Goal: Information Seeking & Learning: Learn about a topic

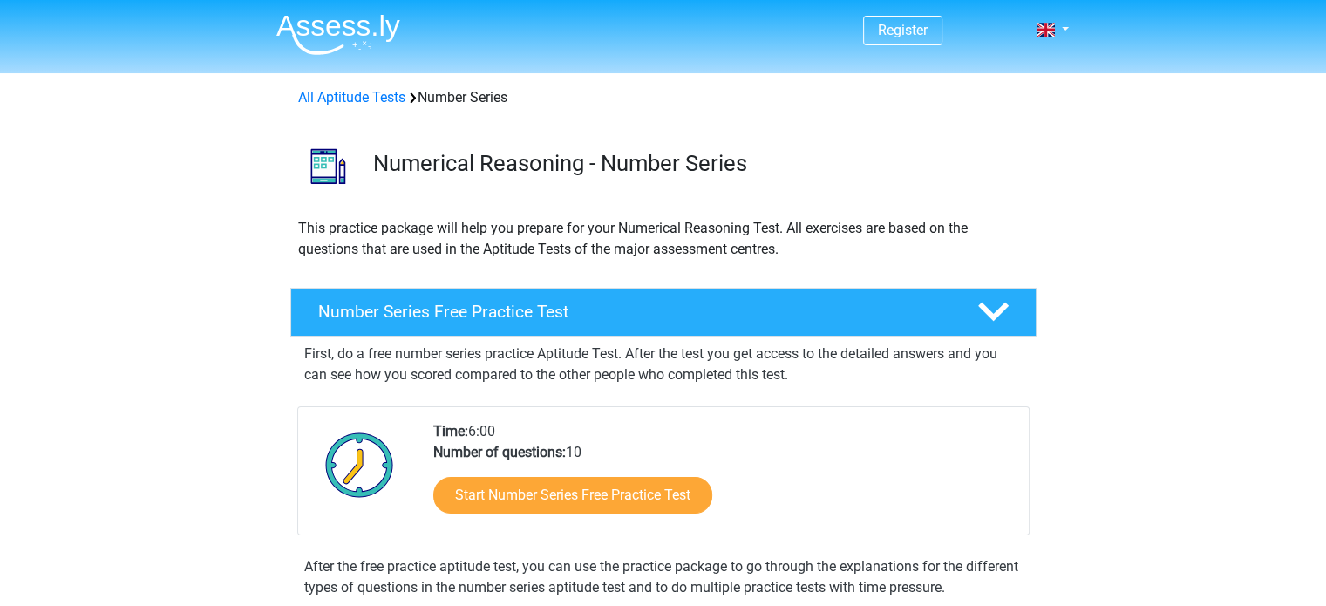
click at [548, 499] on link "Start Number Series Free Practice Test" at bounding box center [572, 495] width 279 height 37
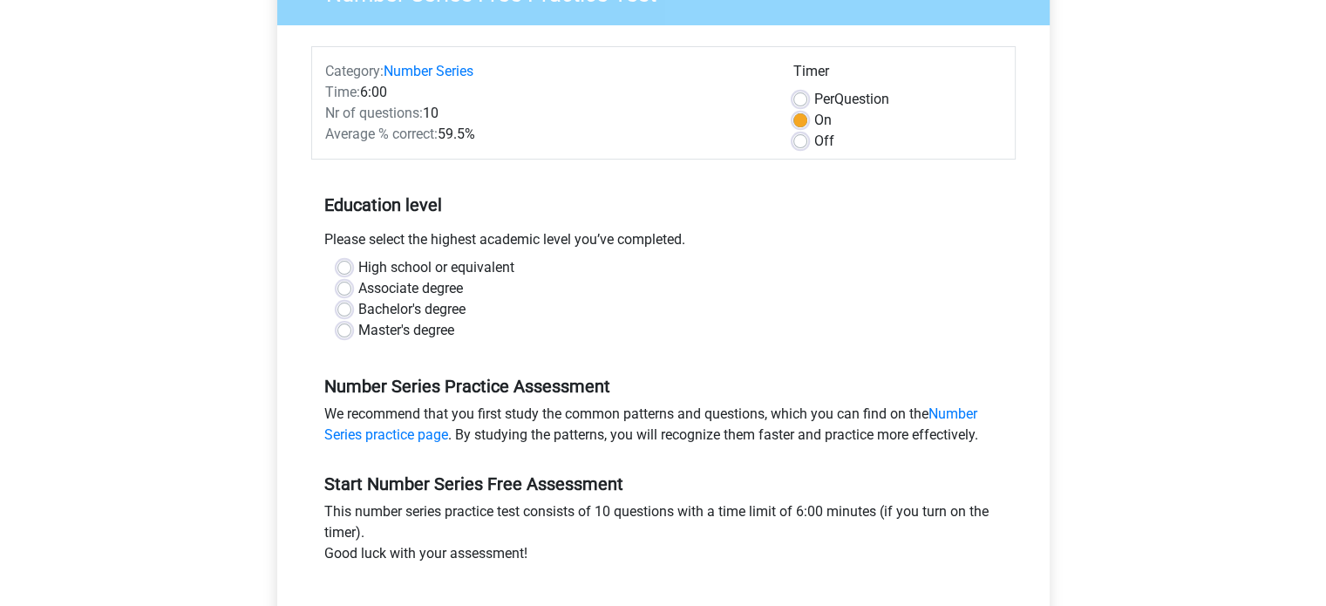
scroll to position [292, 0]
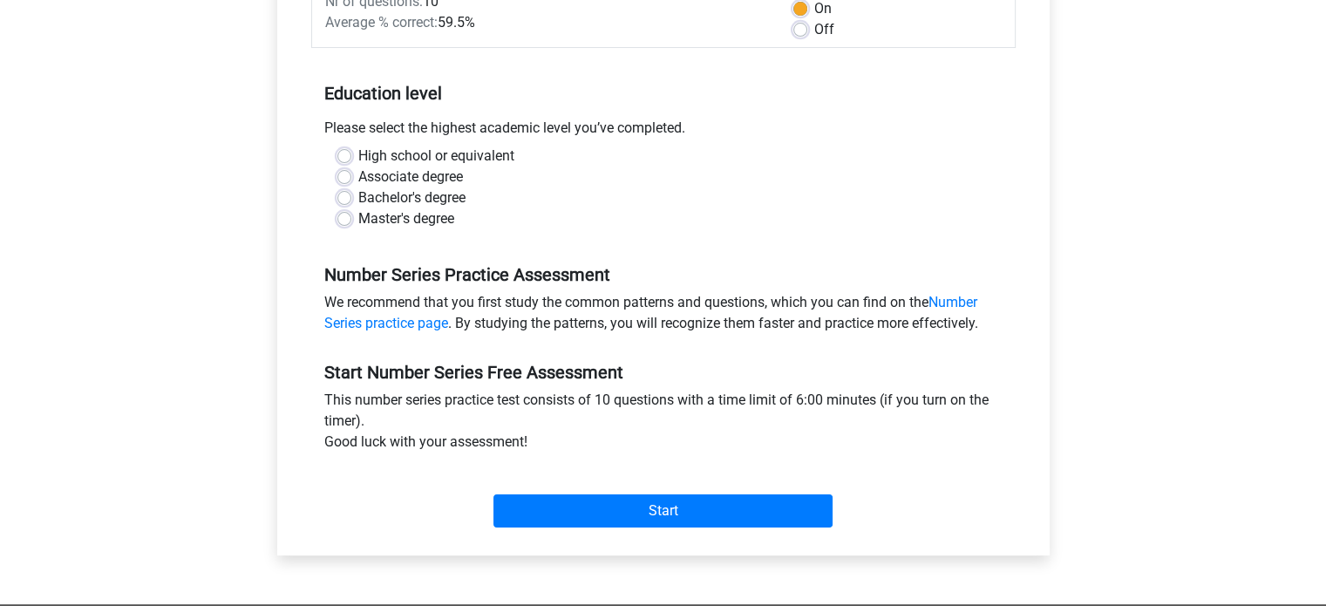
click at [358, 175] on label "Associate degree" at bounding box center [410, 177] width 105 height 21
click at [344, 175] on input "Associate degree" at bounding box center [344, 175] width 14 height 17
radio input "true"
click at [358, 154] on label "High school or equivalent" at bounding box center [436, 156] width 156 height 21
click at [341, 154] on input "High school or equivalent" at bounding box center [344, 154] width 14 height 17
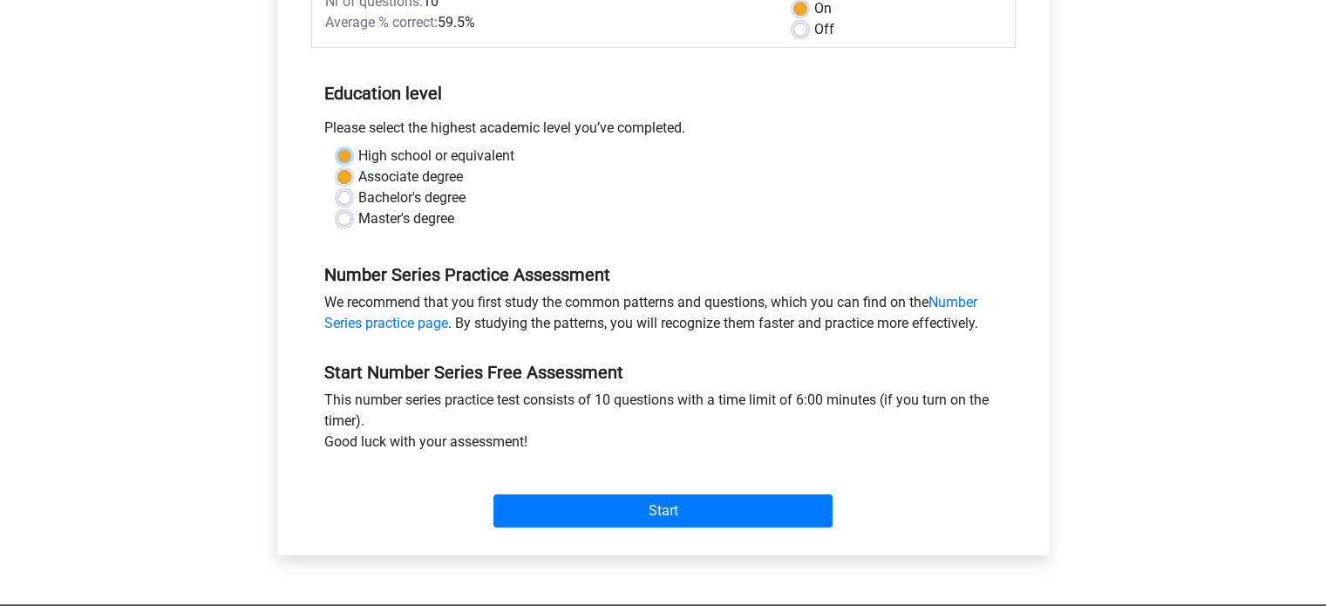
radio input "true"
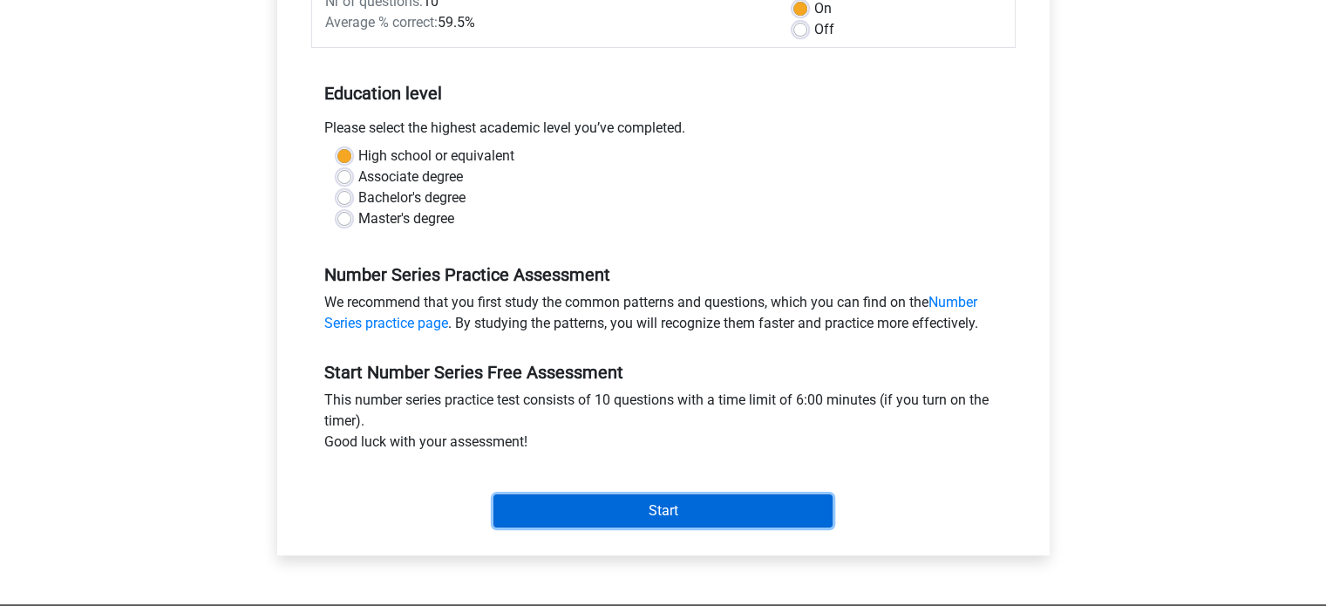
click at [670, 507] on input "Start" at bounding box center [662, 510] width 339 height 33
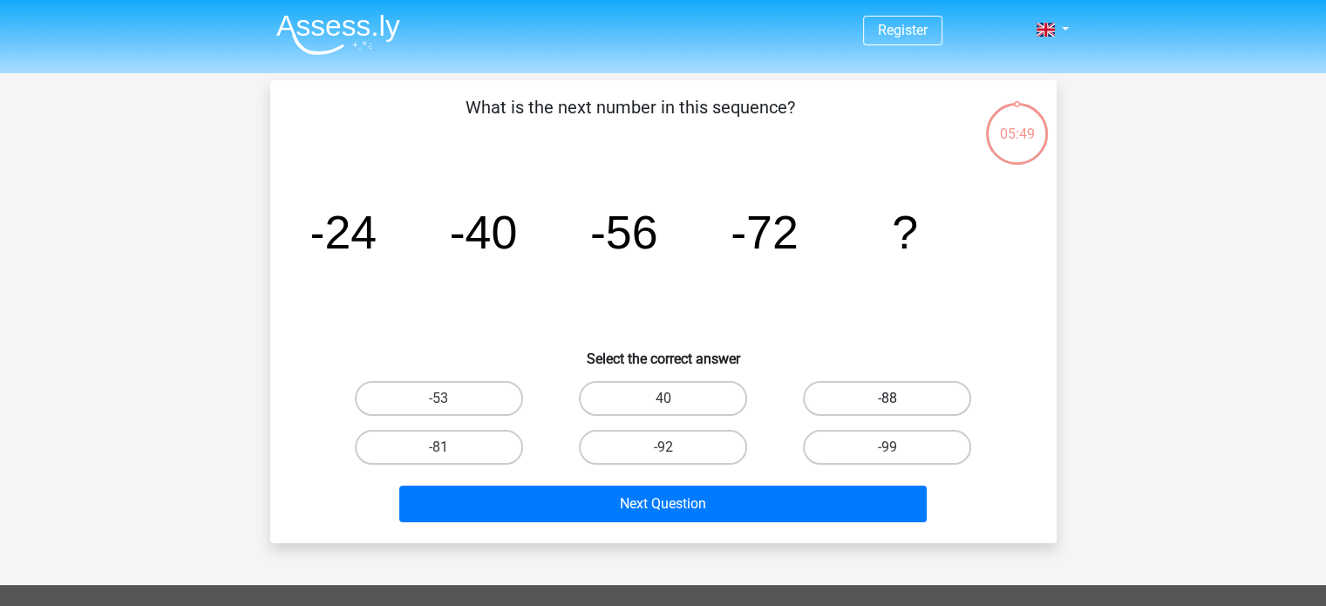
click at [828, 391] on label "-88" at bounding box center [887, 398] width 168 height 35
click at [888, 398] on input "-88" at bounding box center [893, 403] width 11 height 11
radio input "true"
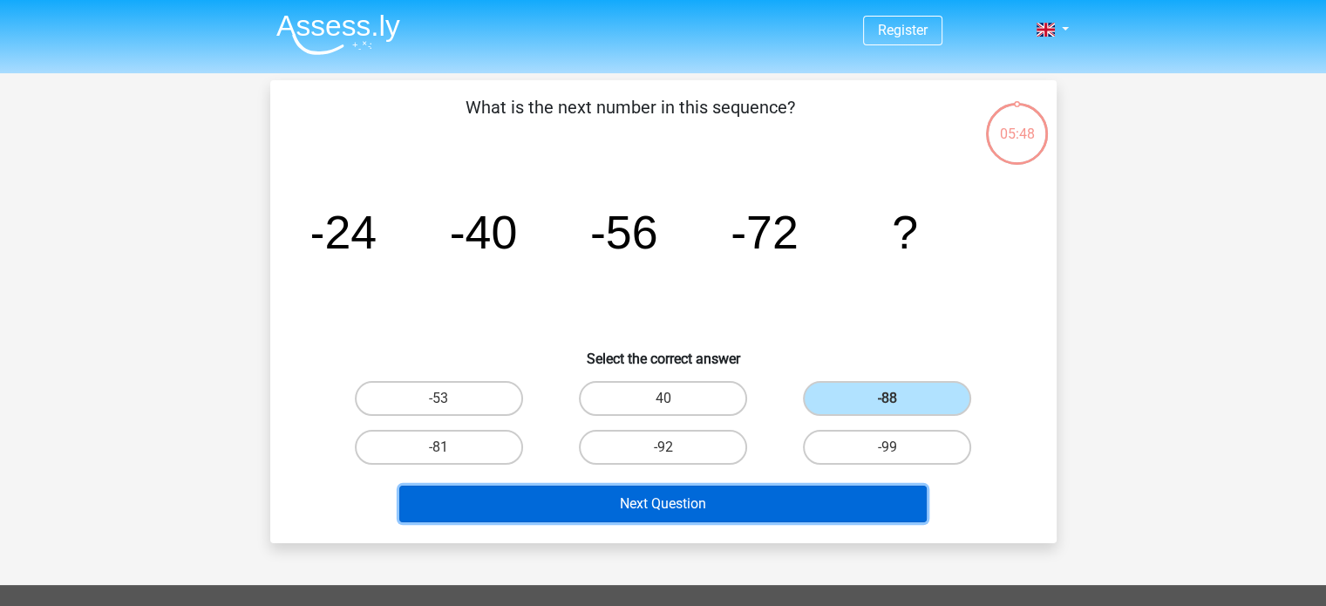
click at [753, 495] on button "Next Question" at bounding box center [662, 504] width 527 height 37
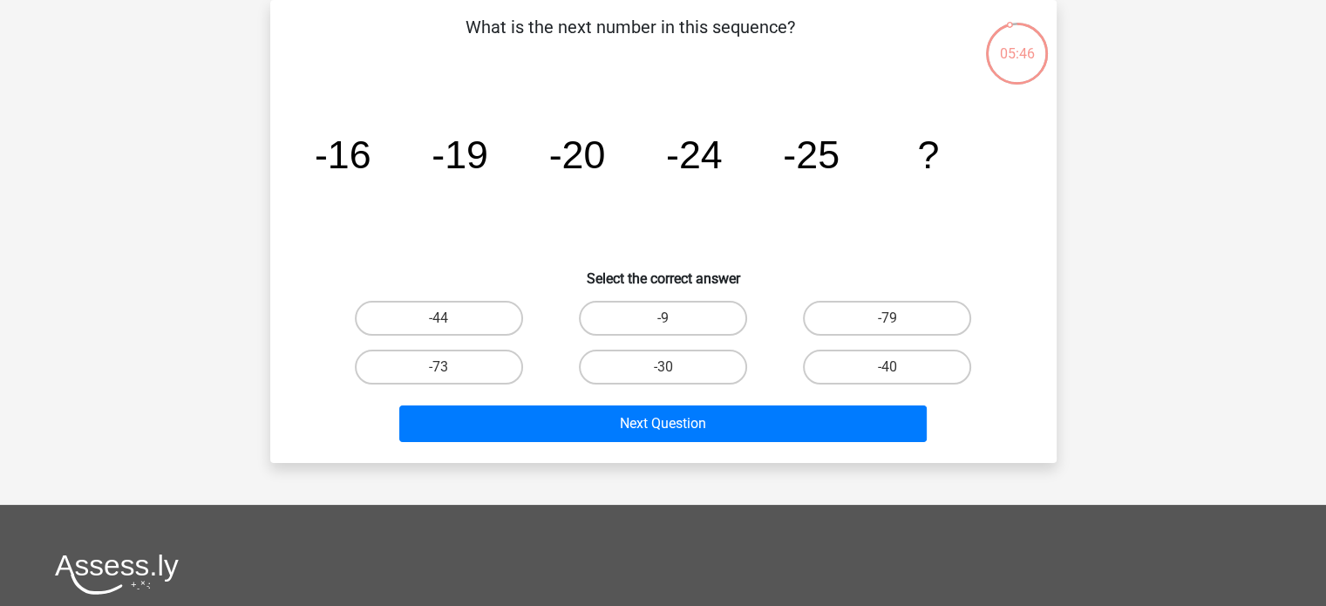
scroll to position [22, 0]
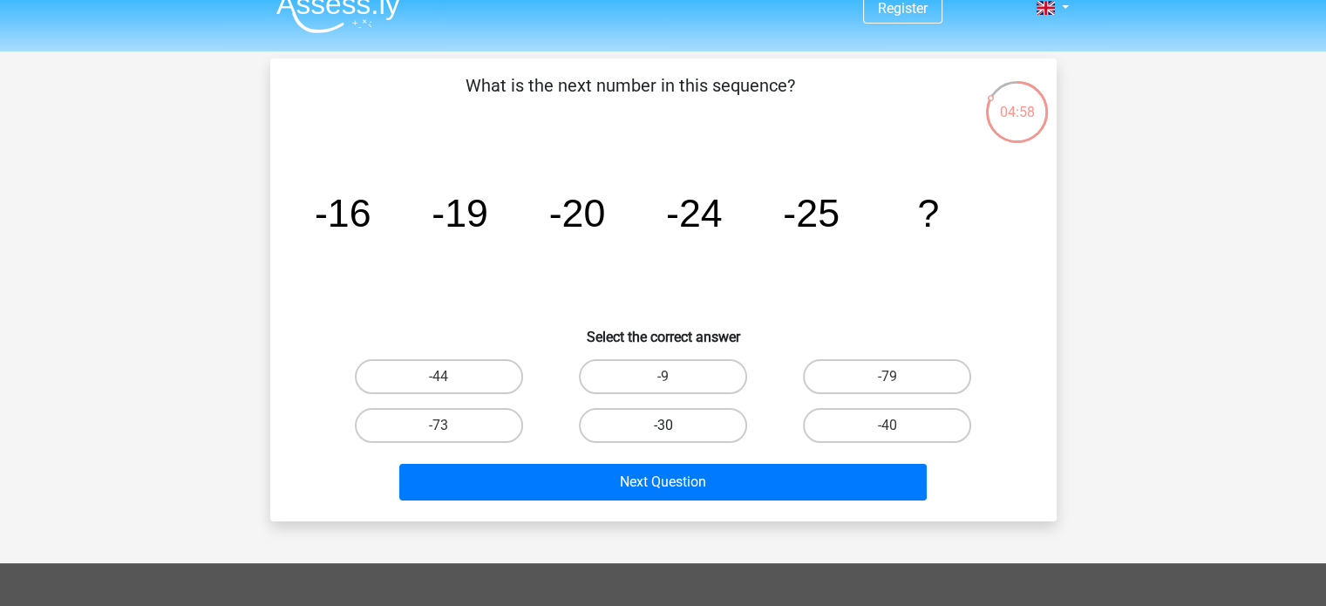
click at [620, 425] on label "-30" at bounding box center [663, 425] width 168 height 35
click at [663, 425] on input "-30" at bounding box center [668, 430] width 11 height 11
radio input "true"
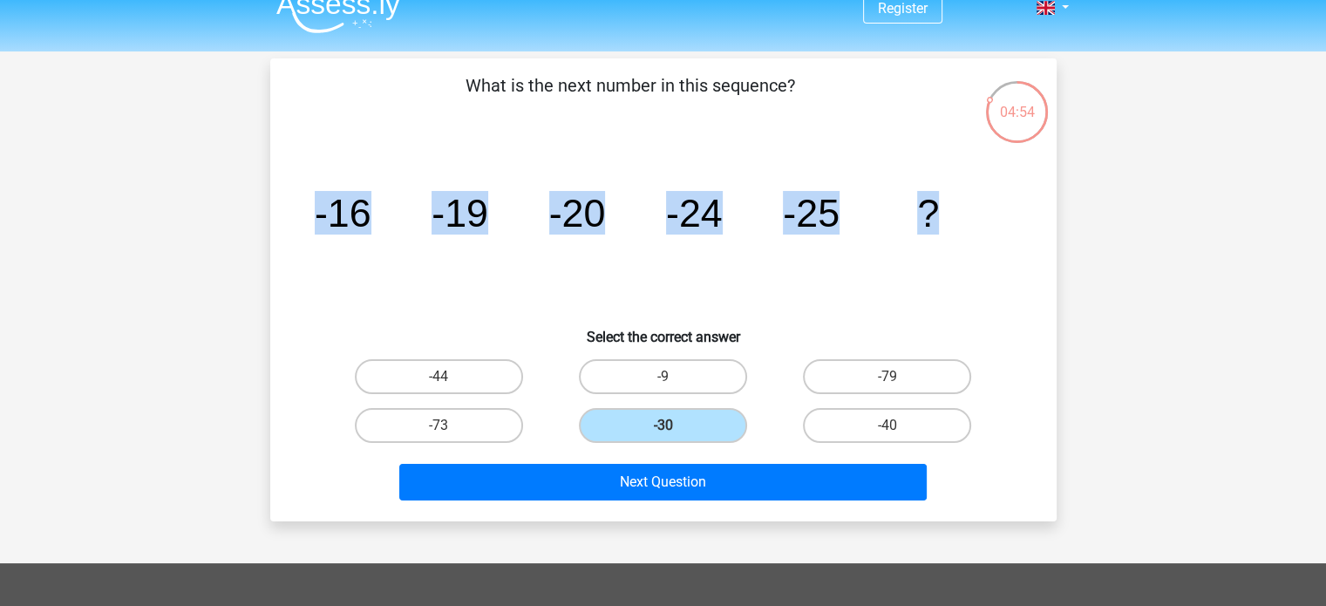
drag, startPoint x: 305, startPoint y: 200, endPoint x: 1018, endPoint y: 214, distance: 713.4
click at [1018, 214] on div "image/svg+xml -16 -19 -20 -24 -25 ?" at bounding box center [663, 227] width 731 height 176
copy g "-16 -19 -20 -24 -25 ?"
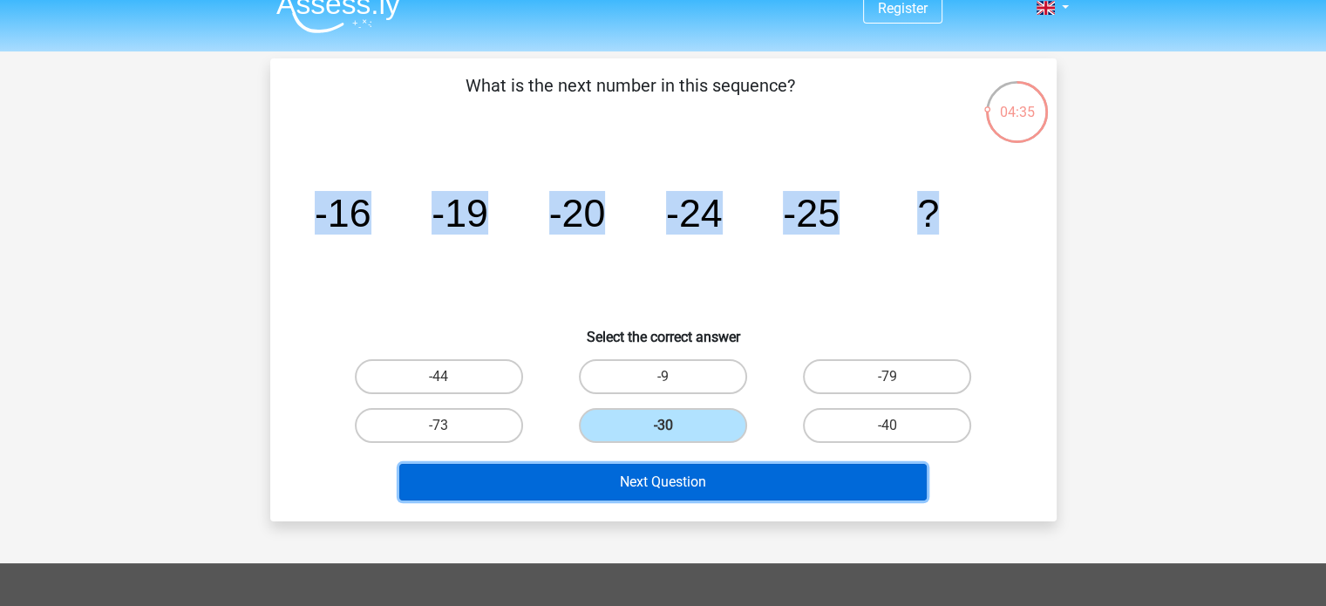
click at [739, 475] on button "Next Question" at bounding box center [662, 482] width 527 height 37
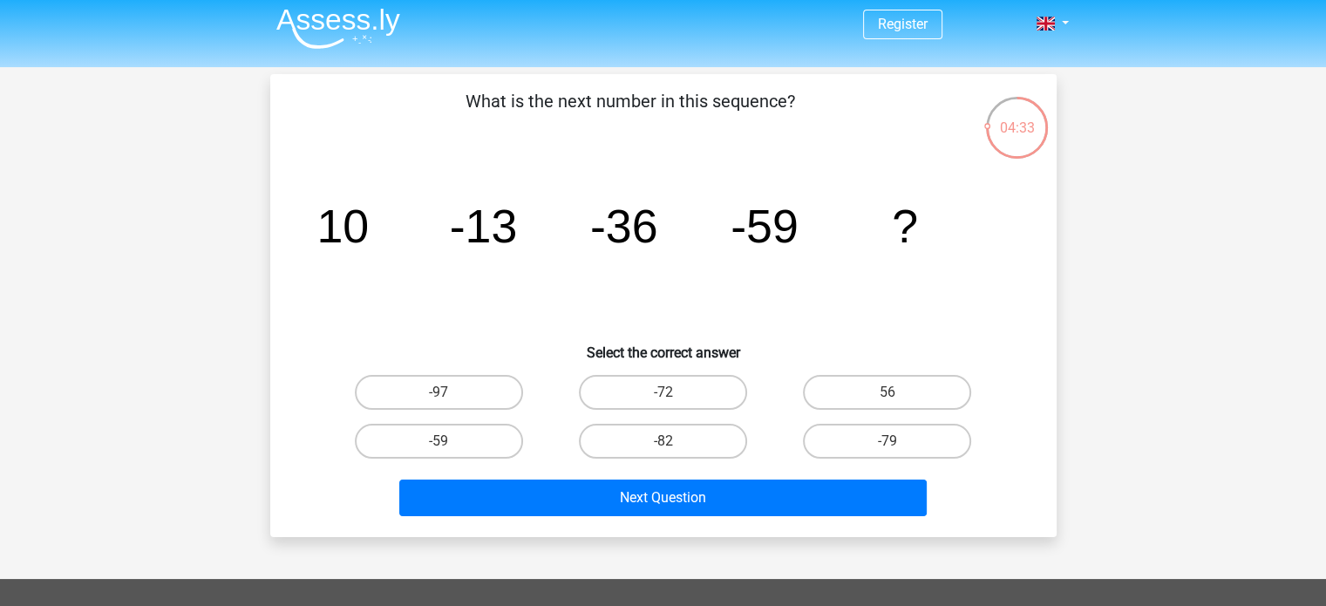
scroll to position [5, 0]
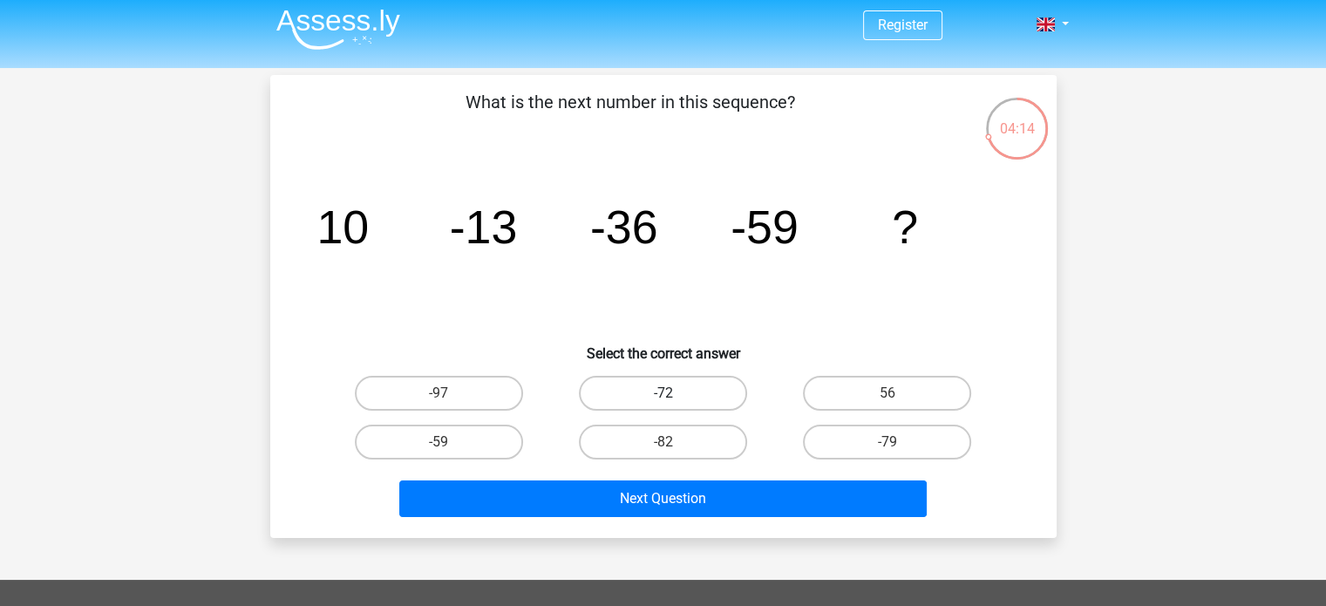
click at [698, 385] on label "-72" at bounding box center [663, 393] width 168 height 35
click at [674, 393] on input "-72" at bounding box center [668, 398] width 11 height 11
radio input "true"
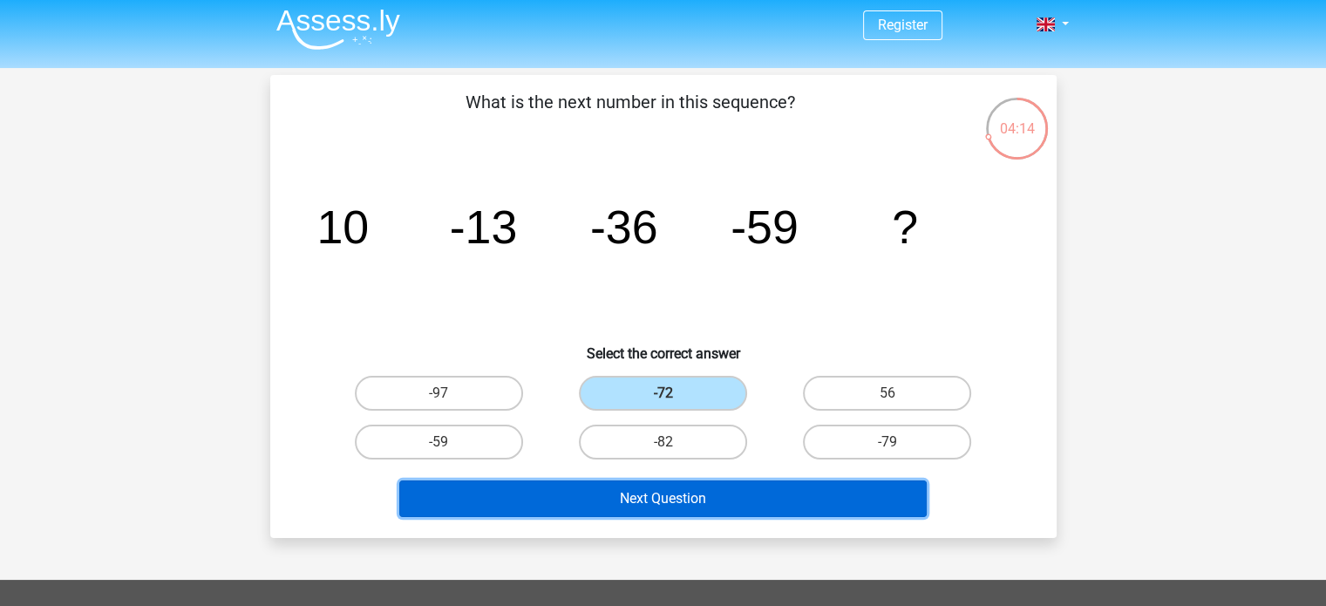
click at [704, 501] on button "Next Question" at bounding box center [662, 498] width 527 height 37
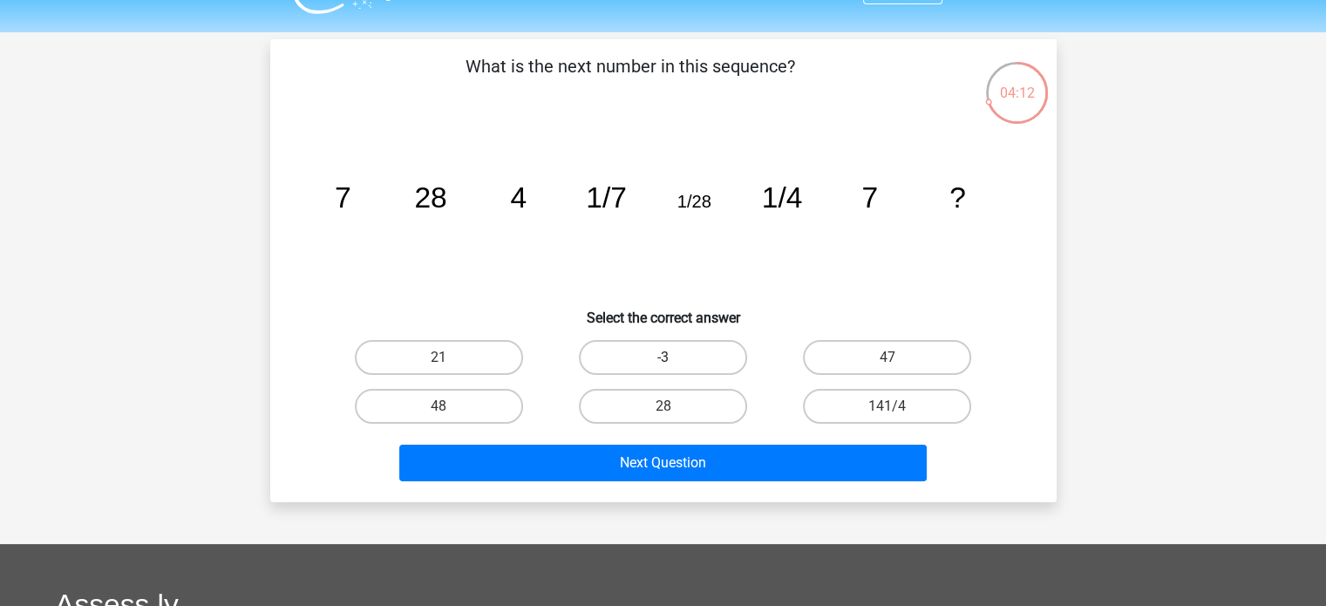
scroll to position [10, 0]
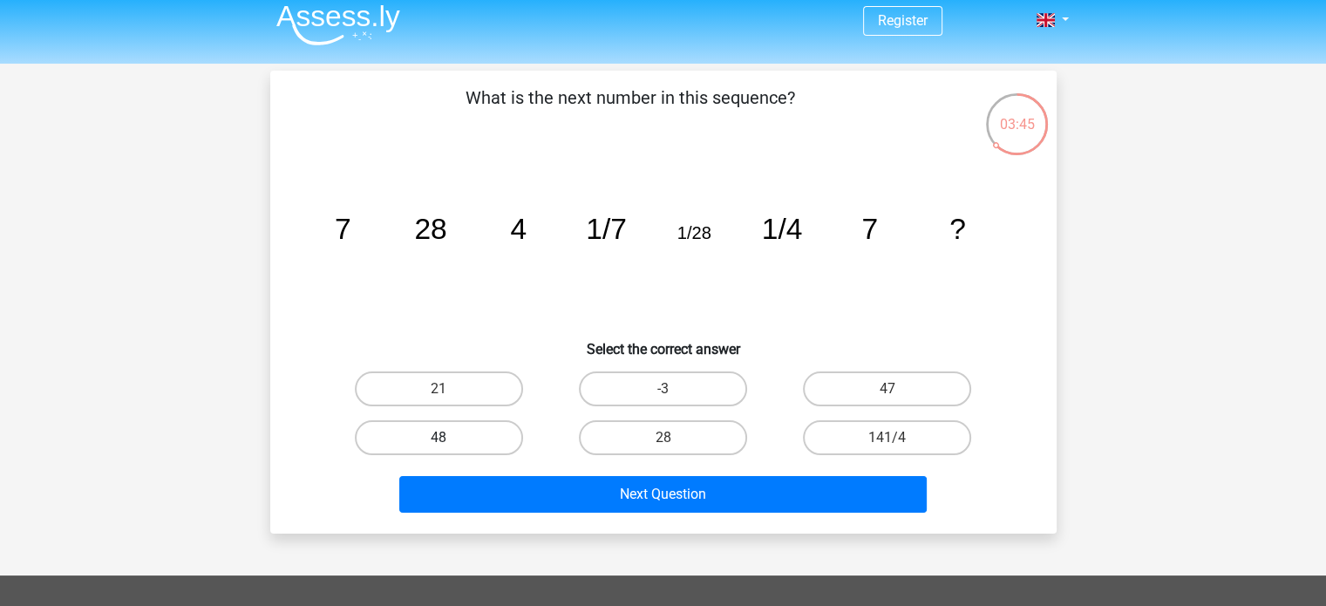
click at [450, 442] on label "48" at bounding box center [439, 437] width 168 height 35
click at [450, 442] on input "48" at bounding box center [444, 443] width 11 height 11
radio input "true"
click at [474, 383] on label "21" at bounding box center [439, 388] width 168 height 35
click at [450, 389] on input "21" at bounding box center [444, 394] width 11 height 11
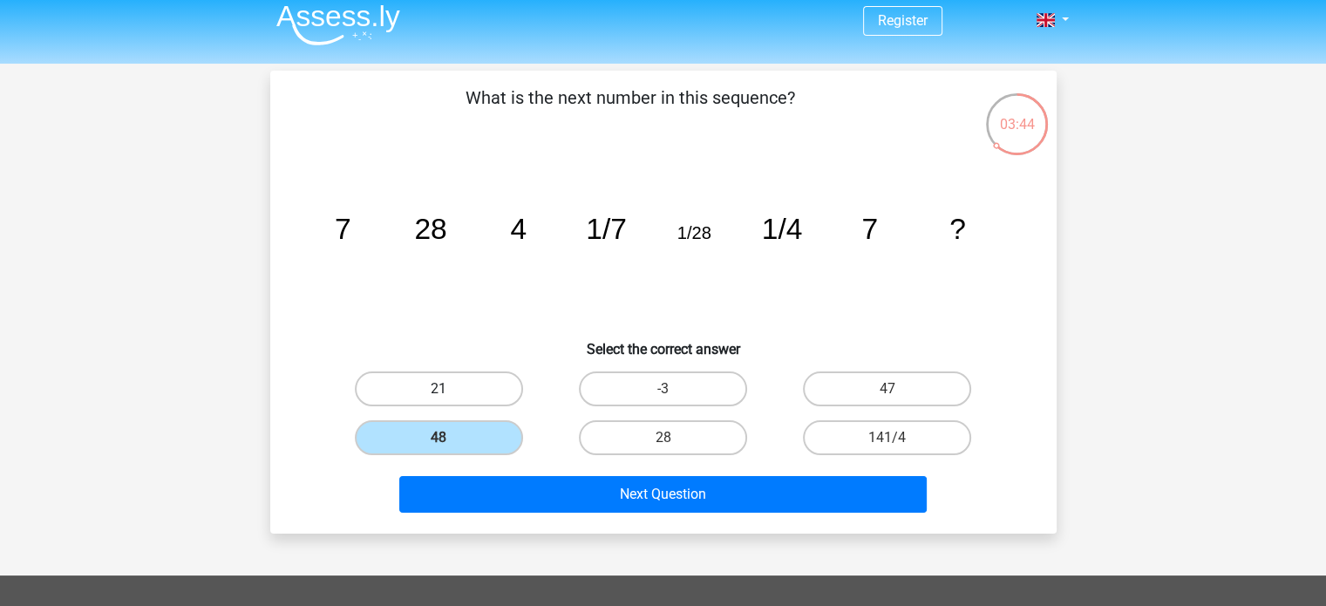
radio input "true"
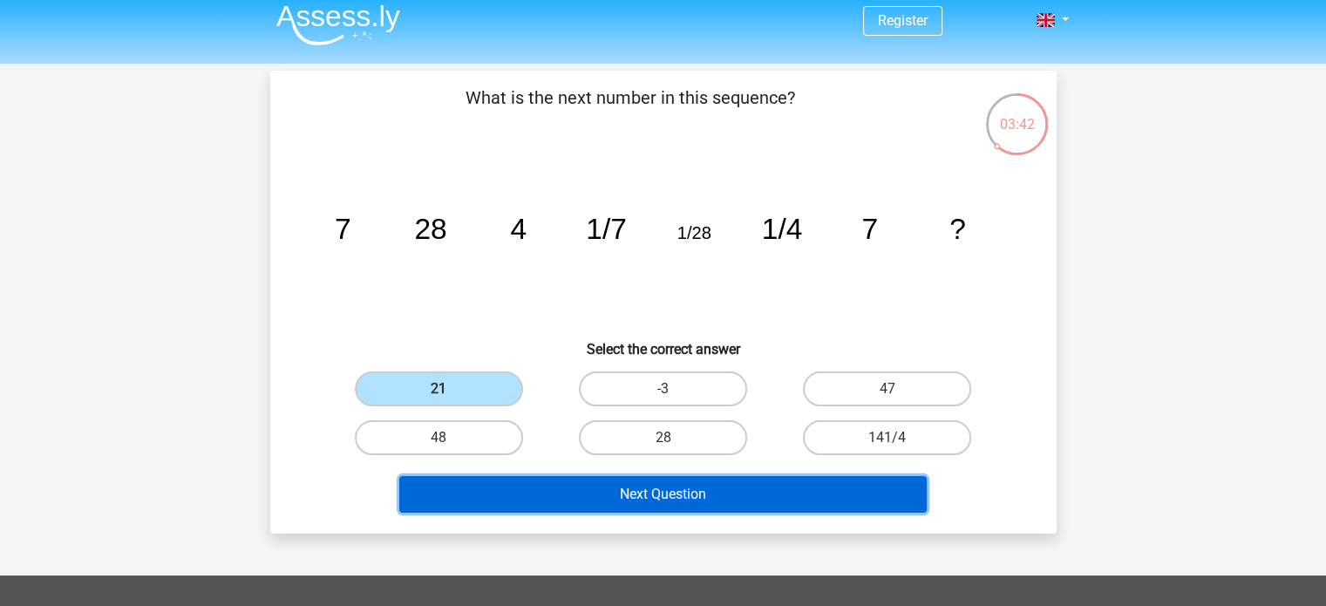
click at [607, 487] on button "Next Question" at bounding box center [662, 494] width 527 height 37
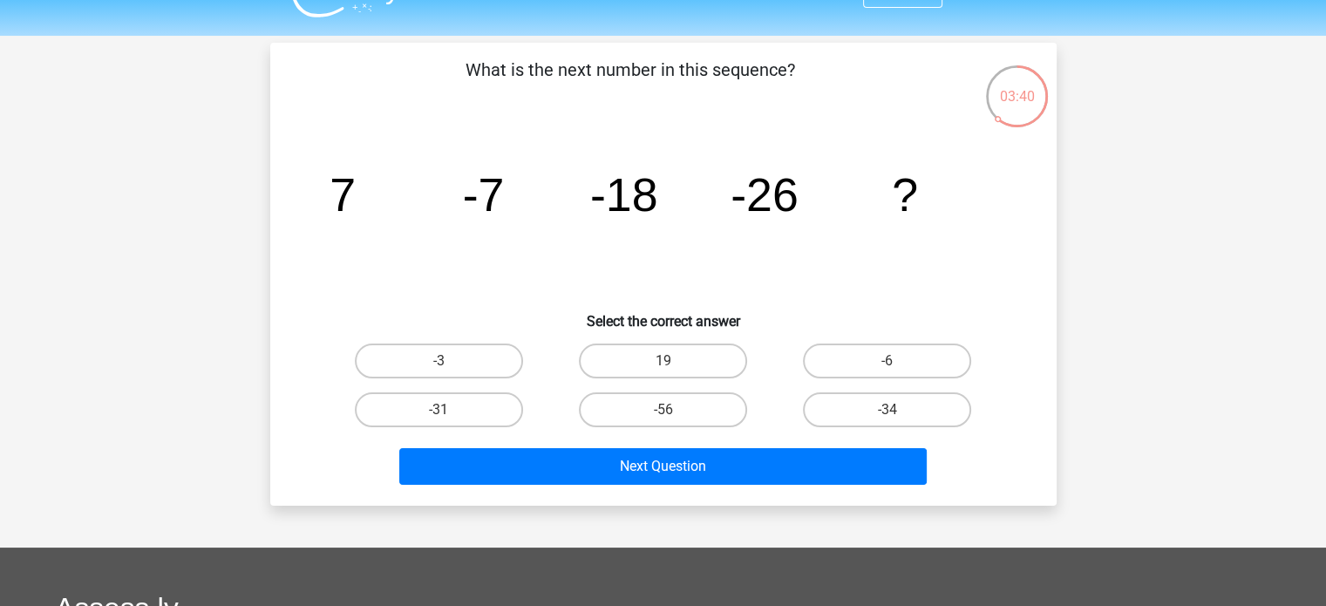
scroll to position [37, 0]
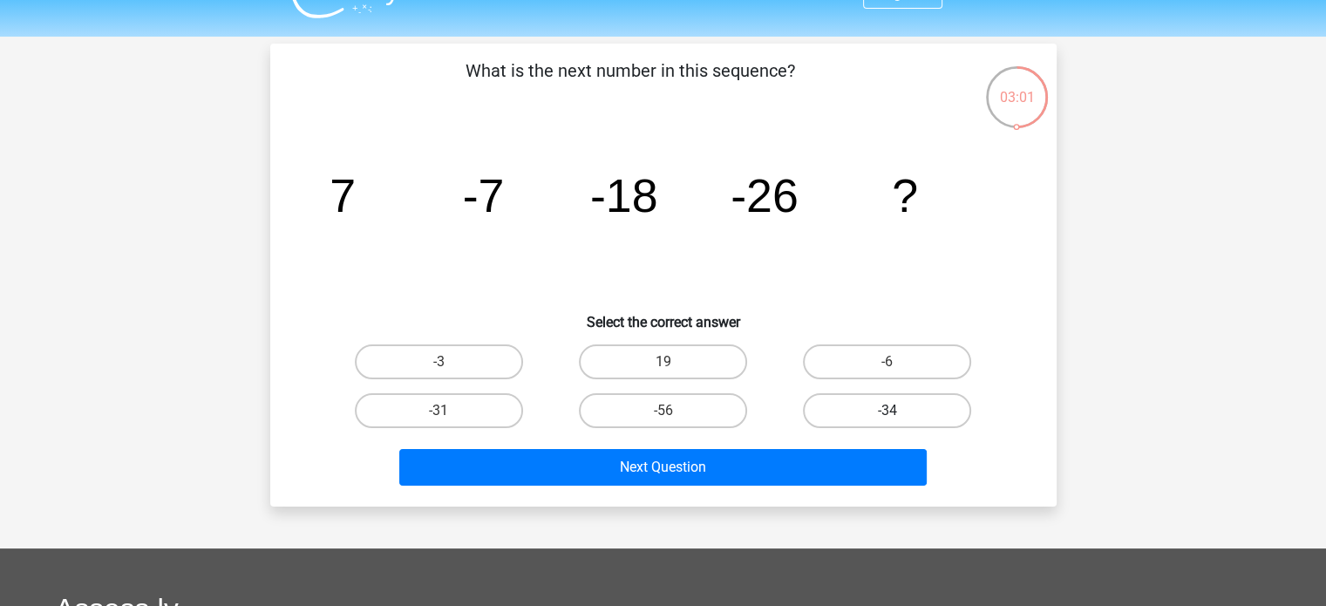
click at [833, 410] on label "-34" at bounding box center [887, 410] width 168 height 35
click at [888, 411] on input "-34" at bounding box center [893, 416] width 11 height 11
radio input "true"
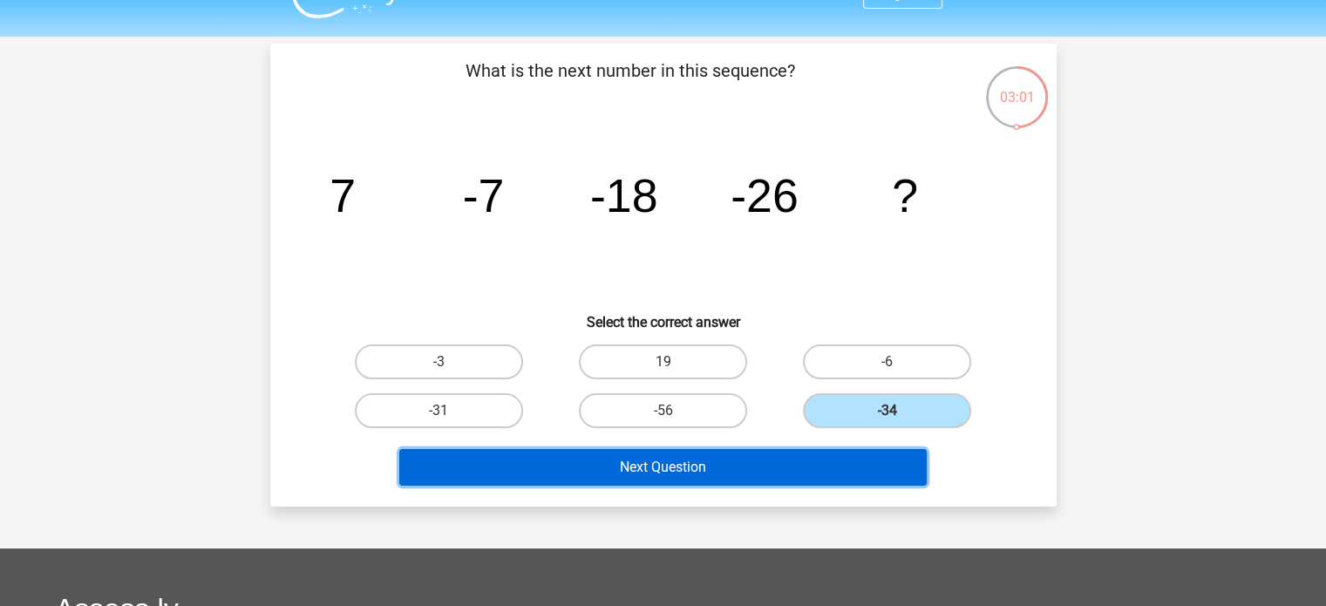
click at [767, 459] on button "Next Question" at bounding box center [662, 467] width 527 height 37
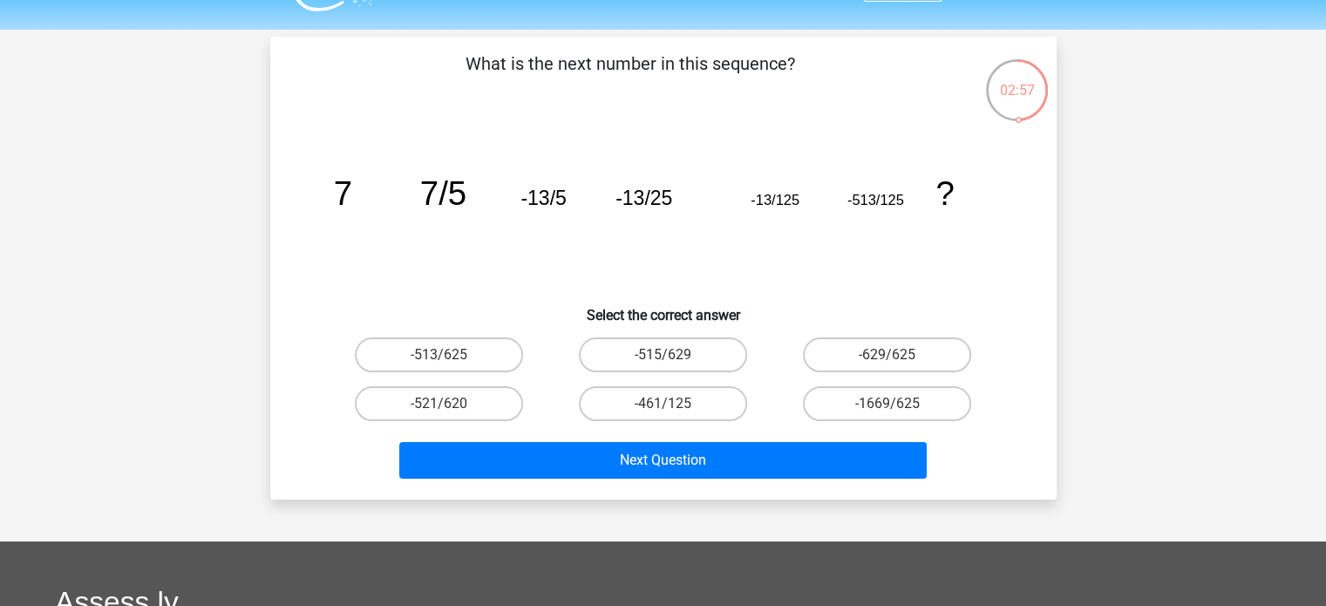
scroll to position [45, 0]
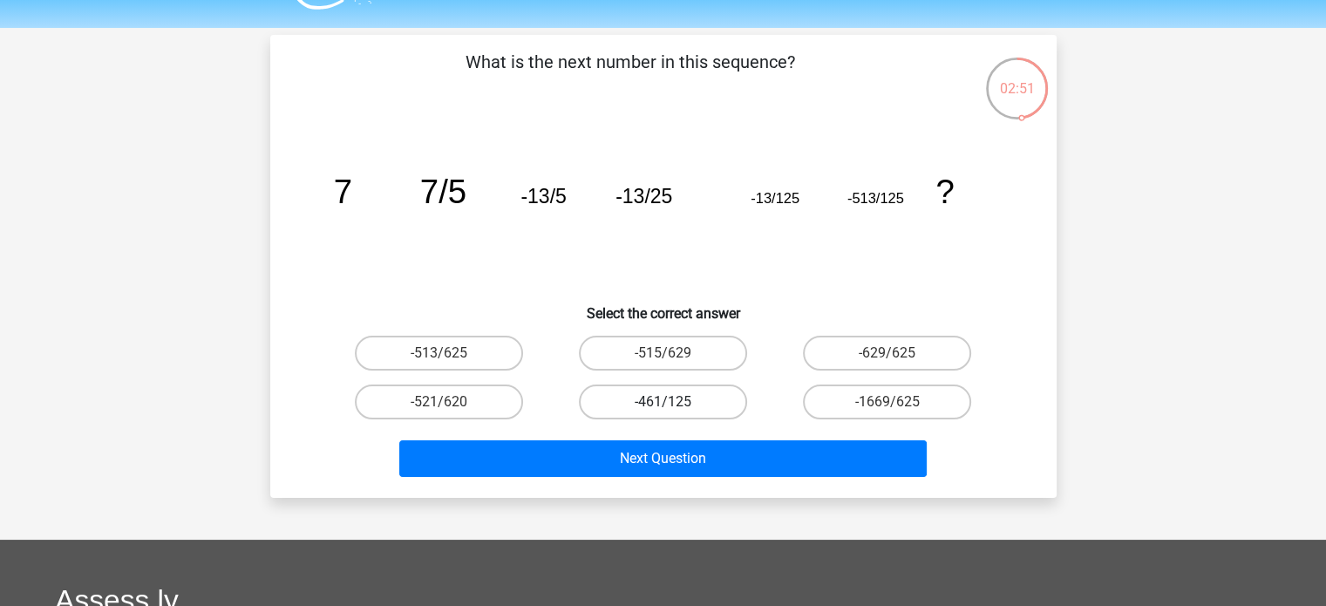
click at [689, 397] on label "-461/125" at bounding box center [663, 402] width 168 height 35
click at [674, 402] on input "-461/125" at bounding box center [668, 407] width 11 height 11
radio input "true"
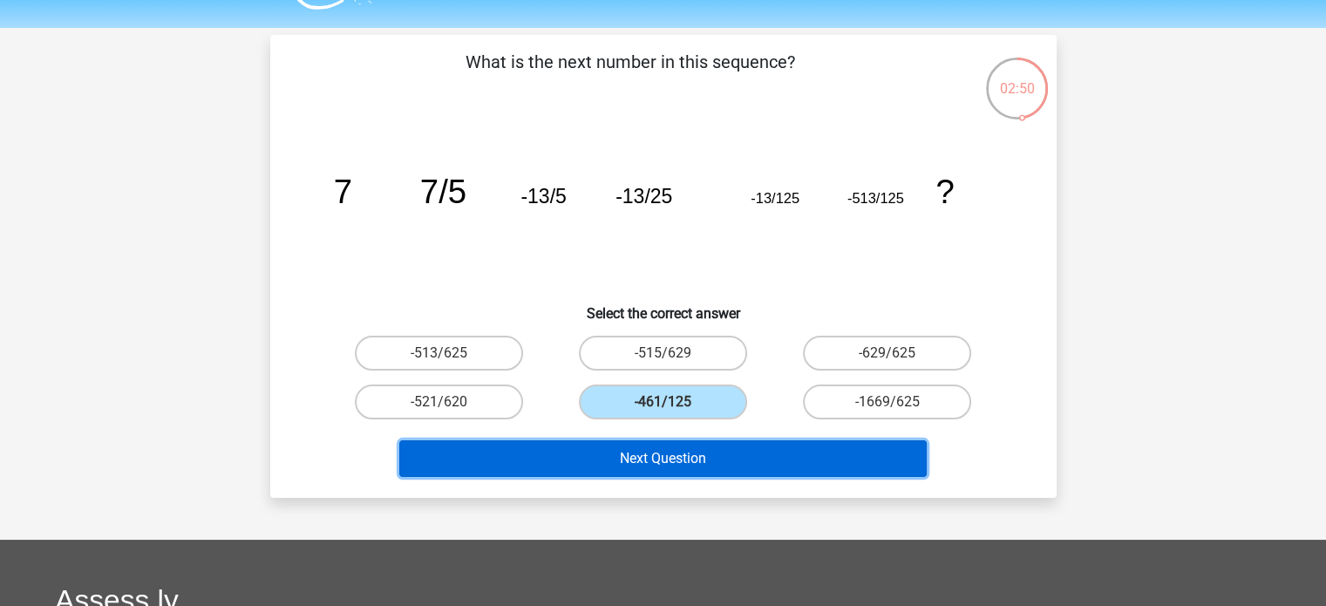
click at [695, 449] on button "Next Question" at bounding box center [662, 458] width 527 height 37
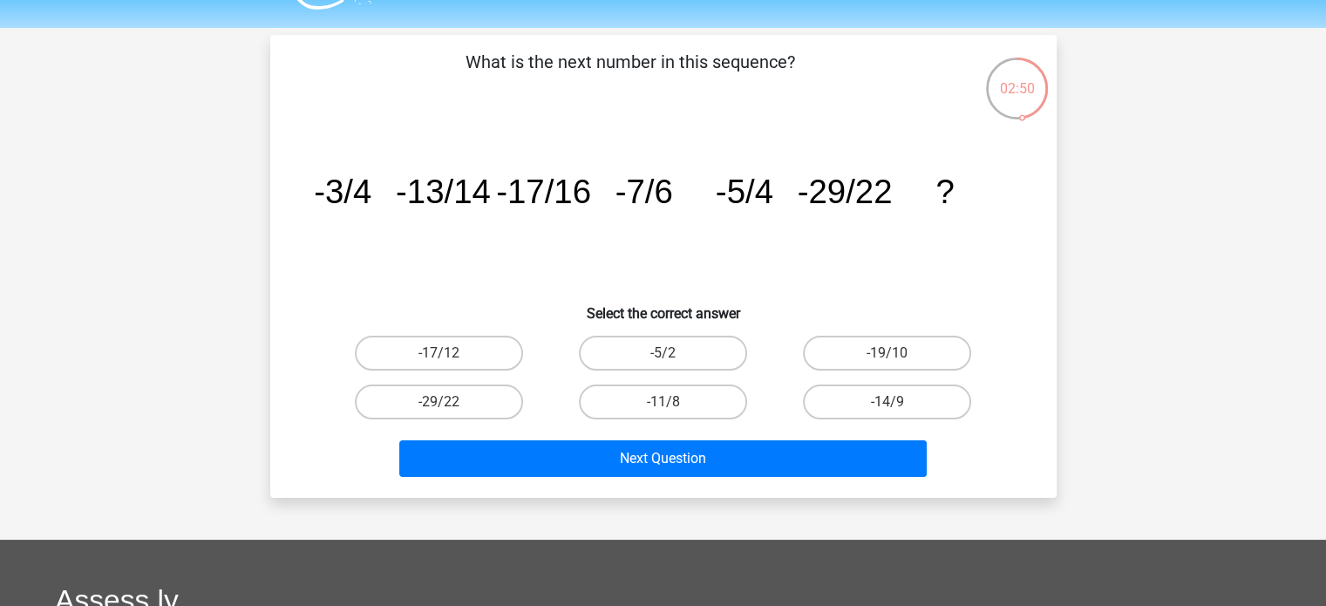
scroll to position [80, 0]
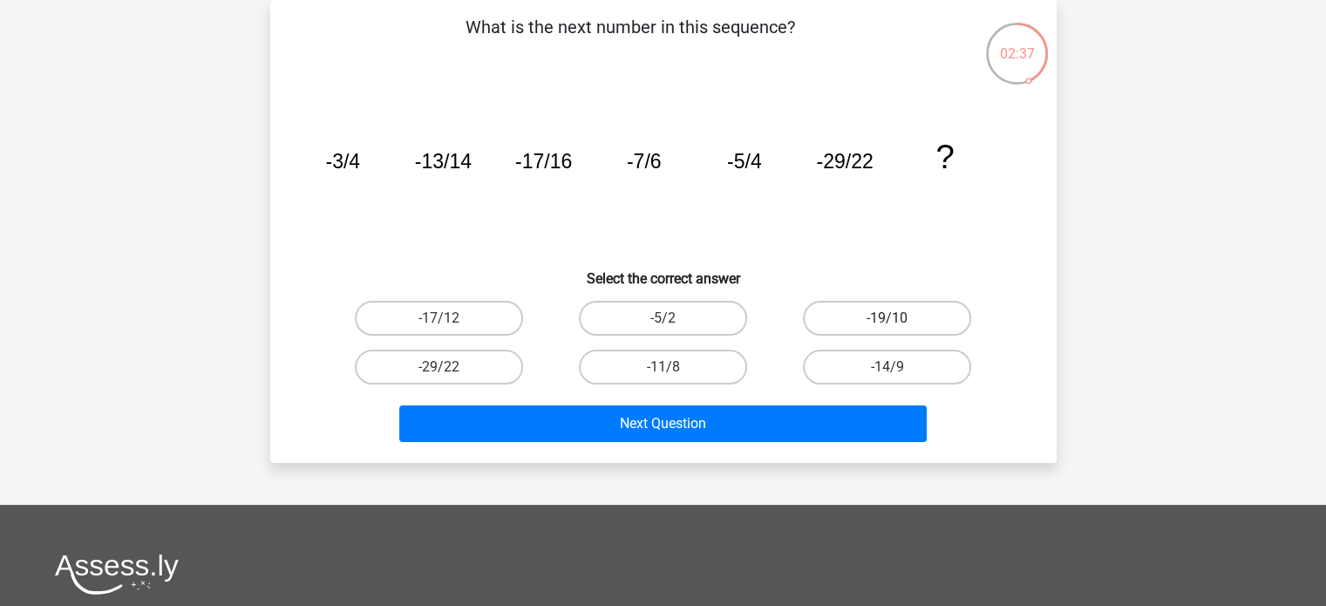
click at [906, 322] on label "-19/10" at bounding box center [887, 318] width 168 height 35
click at [899, 322] on input "-19/10" at bounding box center [893, 323] width 11 height 11
radio input "true"
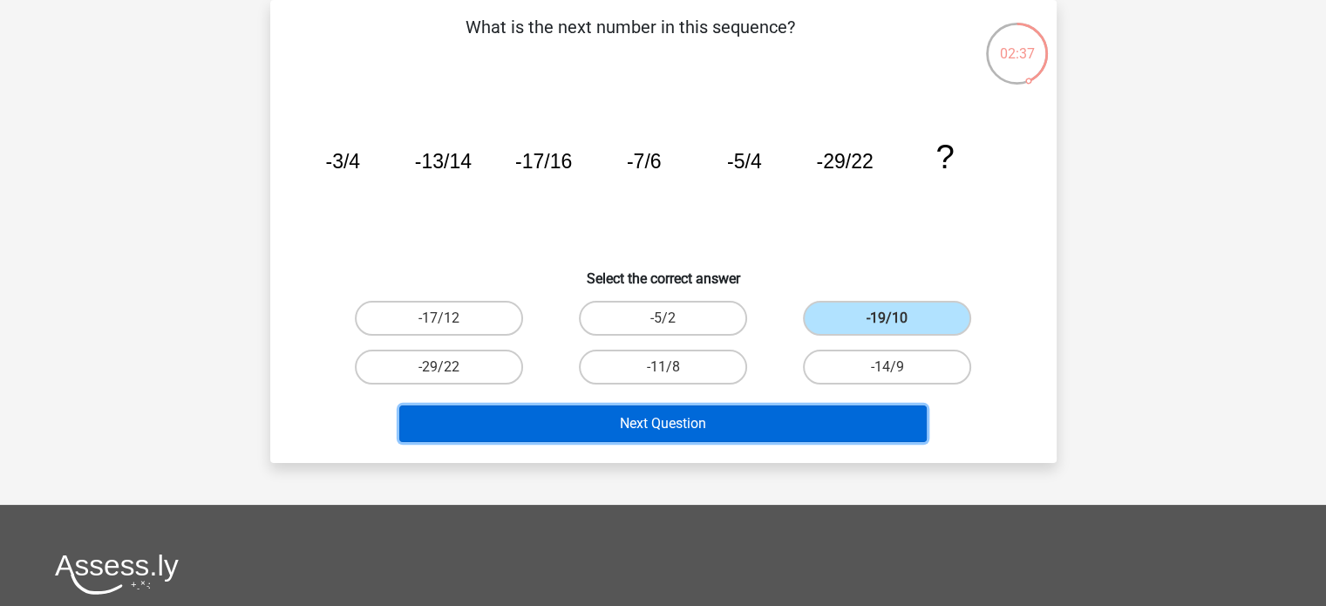
click at [711, 438] on button "Next Question" at bounding box center [662, 423] width 527 height 37
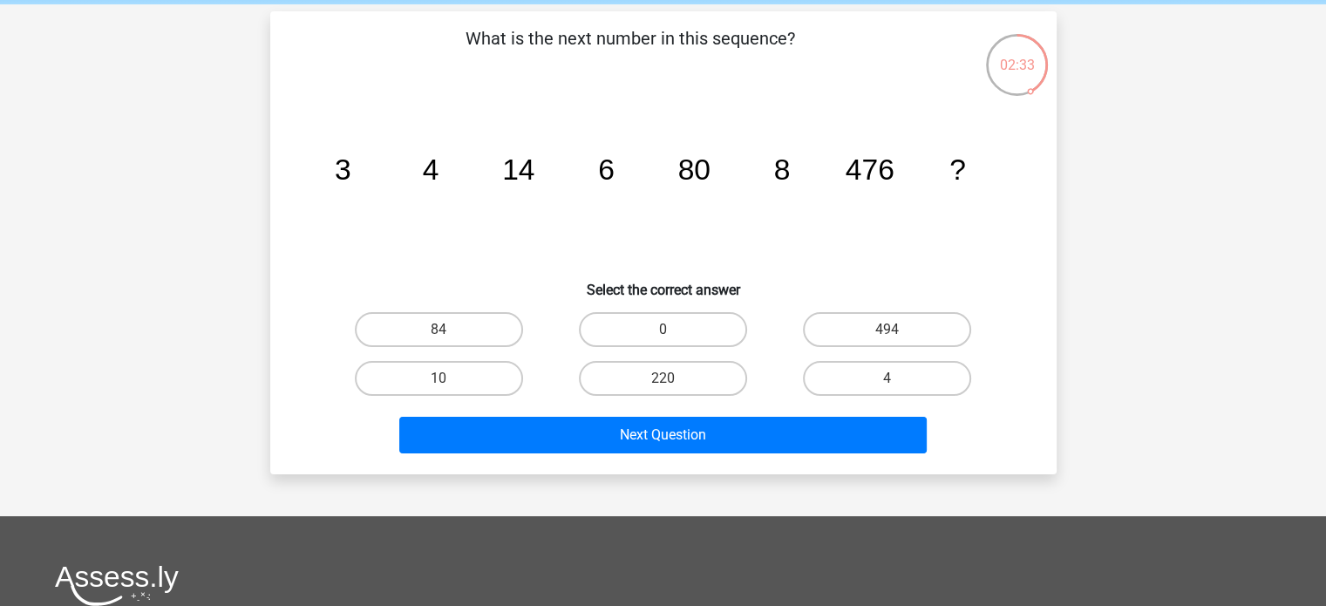
scroll to position [70, 0]
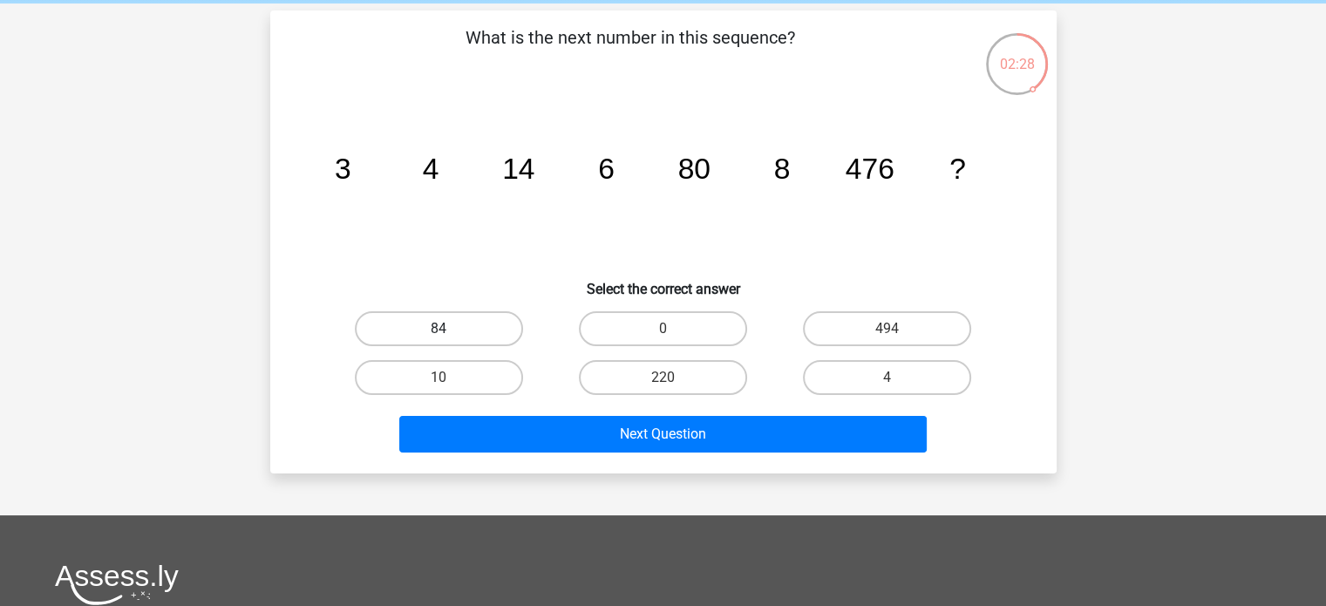
click at [488, 327] on label "84" at bounding box center [439, 328] width 168 height 35
click at [450, 329] on input "84" at bounding box center [444, 334] width 11 height 11
radio input "true"
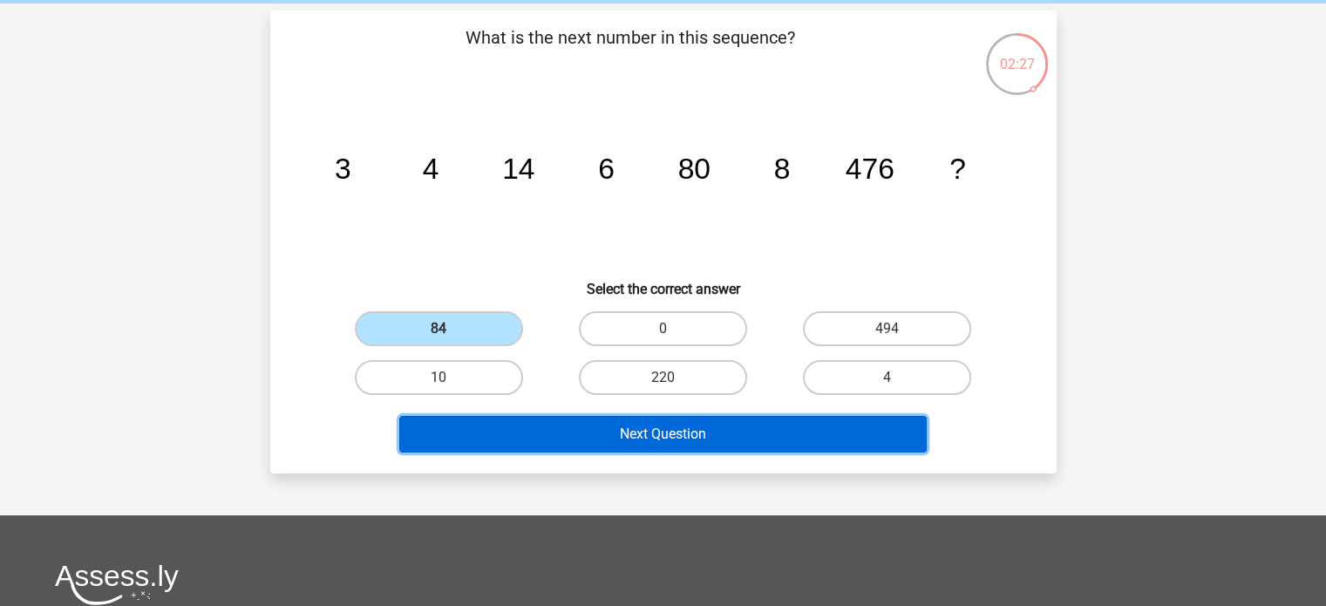
click at [654, 421] on button "Next Question" at bounding box center [662, 434] width 527 height 37
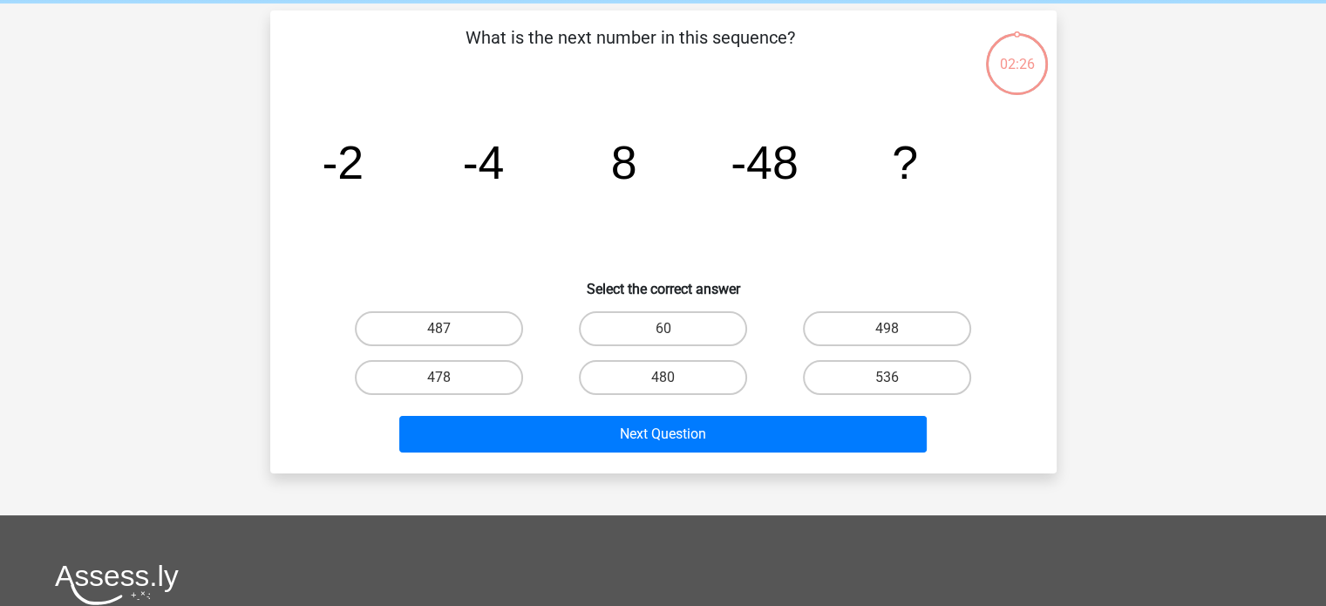
scroll to position [80, 0]
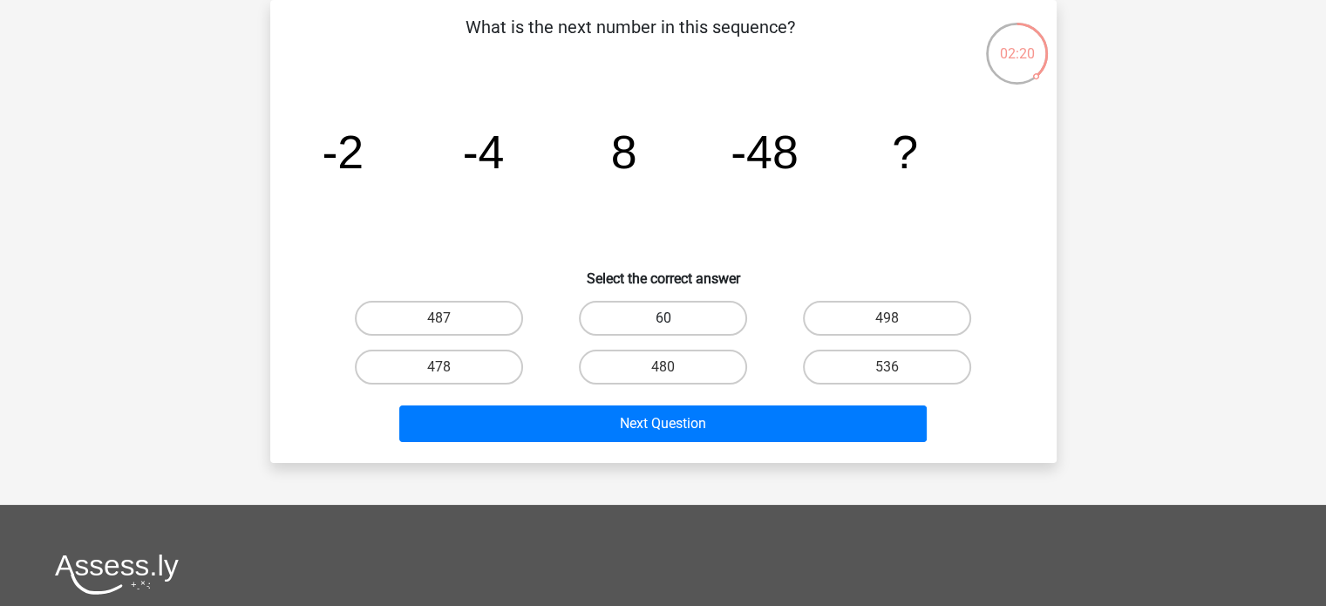
click at [688, 316] on label "60" at bounding box center [663, 318] width 168 height 35
click at [674, 318] on input "60" at bounding box center [668, 323] width 11 height 11
radio input "true"
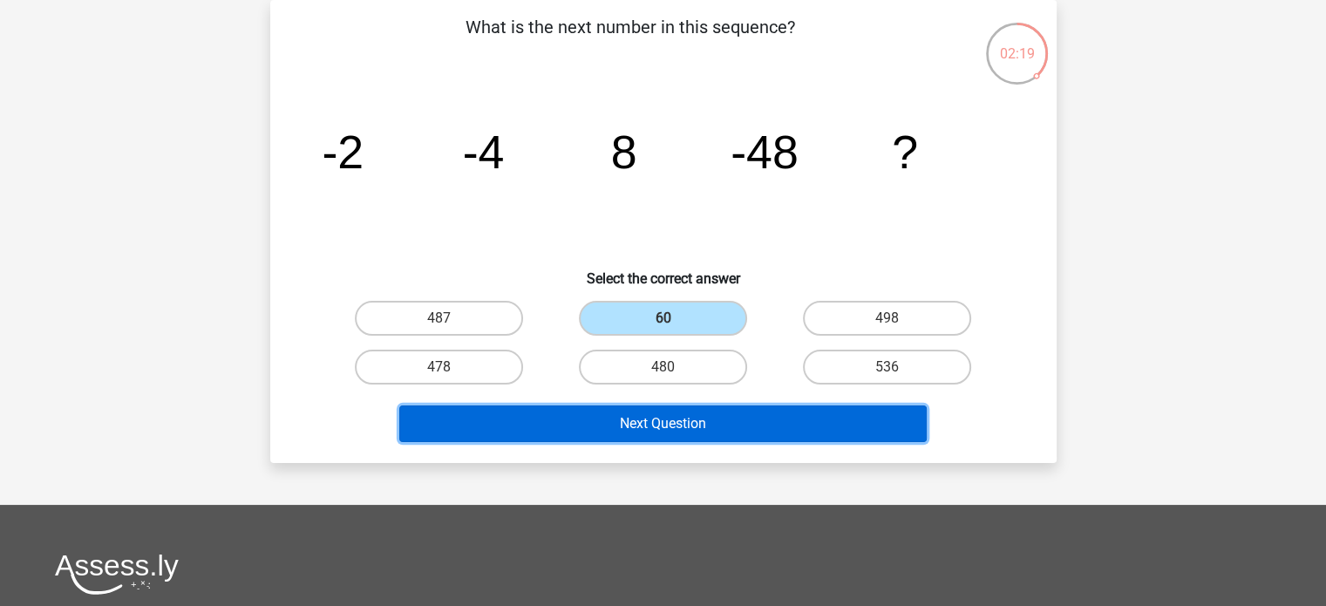
click at [692, 426] on button "Next Question" at bounding box center [662, 423] width 527 height 37
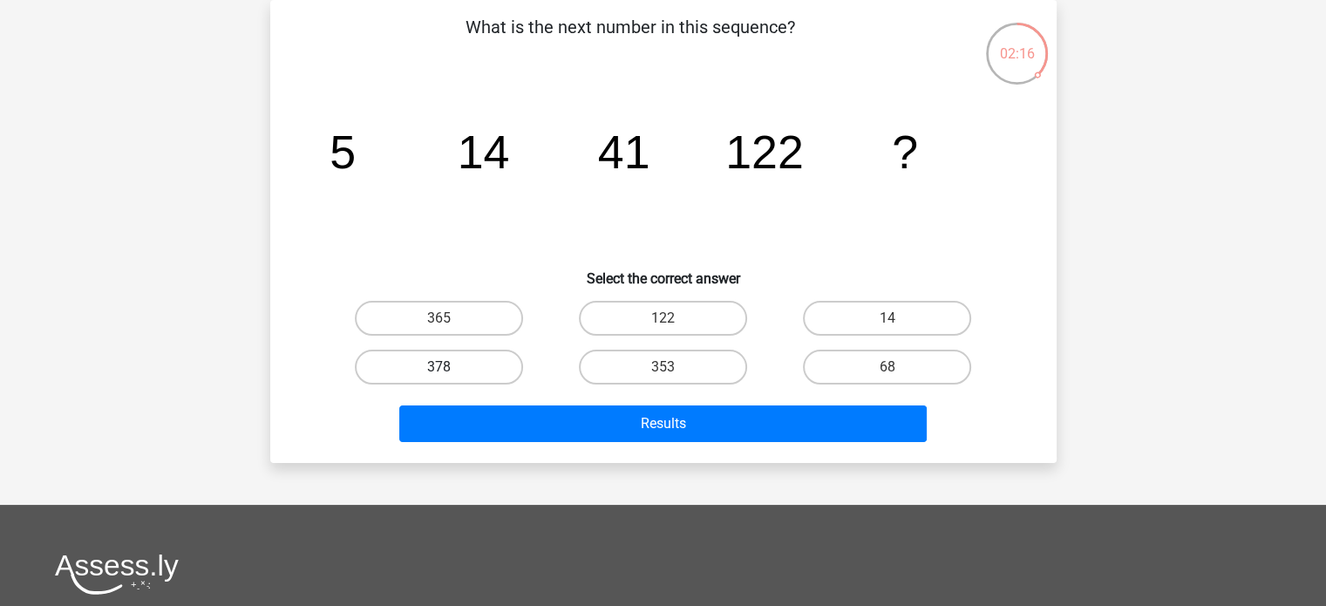
click at [480, 363] on label "378" at bounding box center [439, 367] width 168 height 35
click at [450, 367] on input "378" at bounding box center [444, 372] width 11 height 11
radio input "true"
click at [492, 320] on label "365" at bounding box center [439, 318] width 168 height 35
click at [450, 320] on input "365" at bounding box center [444, 323] width 11 height 11
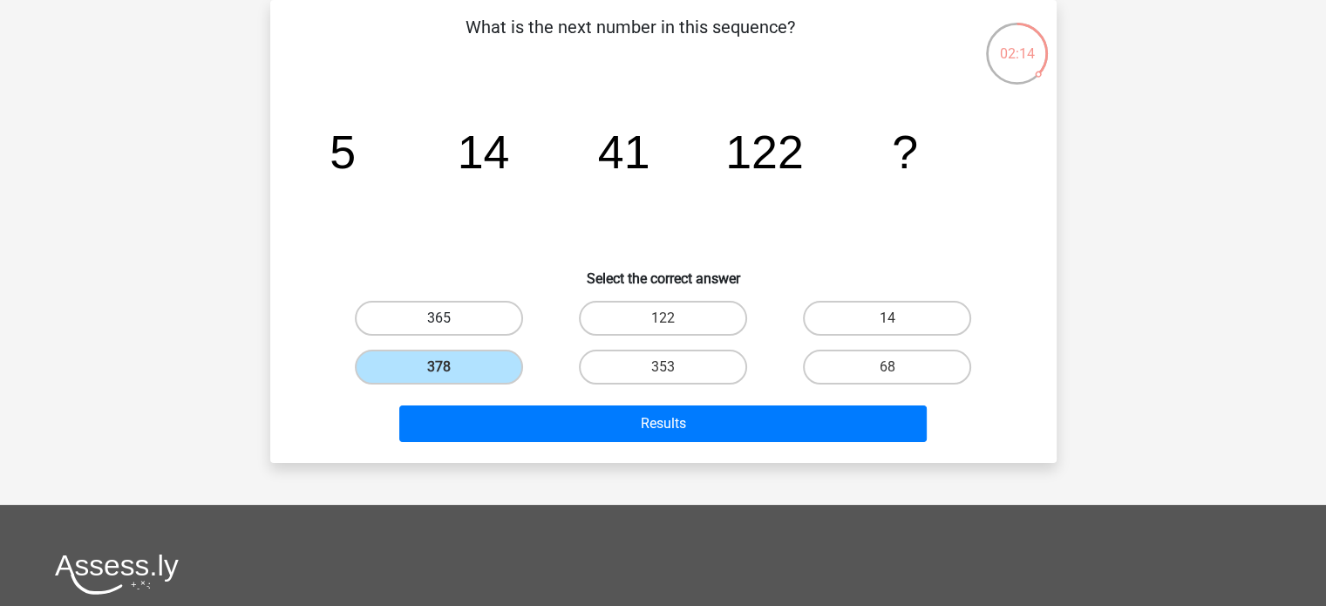
radio input "true"
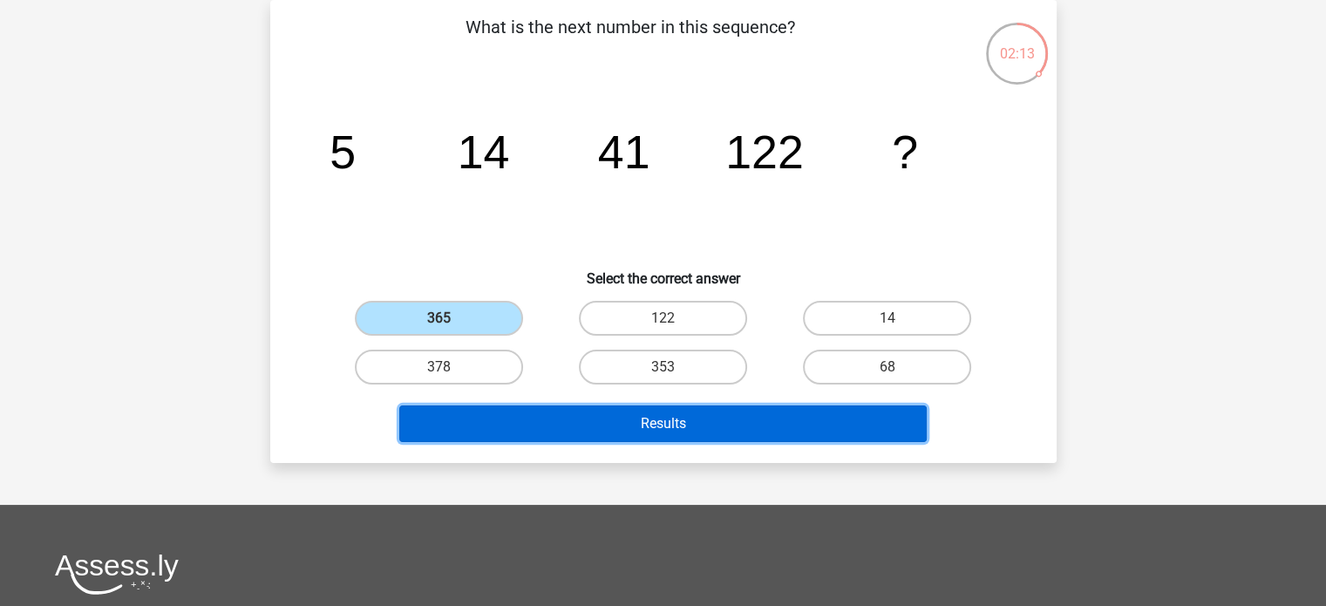
click at [530, 425] on button "Results" at bounding box center [662, 423] width 527 height 37
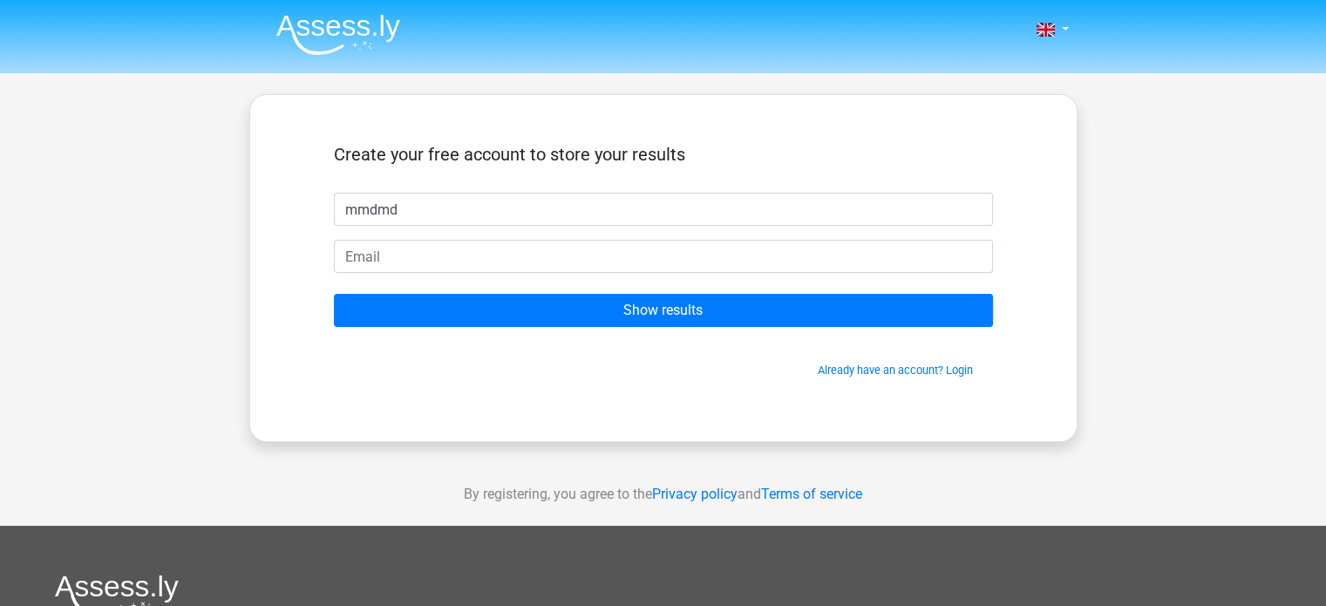
type input "mmdmd"
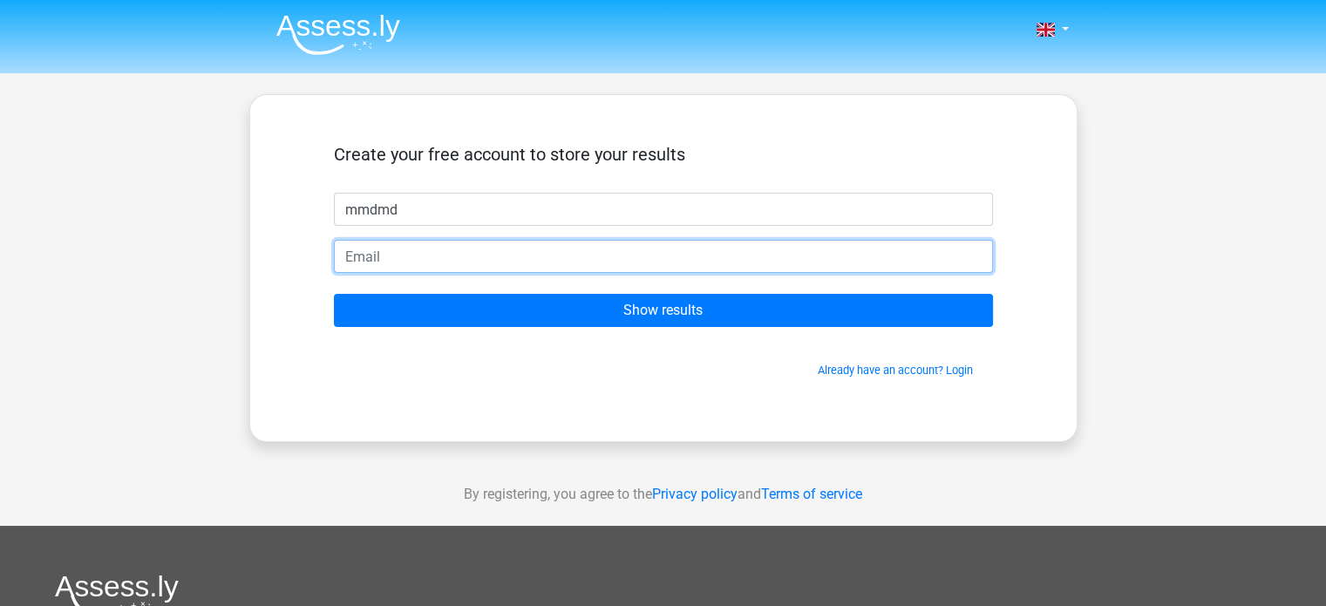
click at [550, 249] on input "email" at bounding box center [663, 256] width 659 height 33
type input "sandyredaon23@gmail.com"
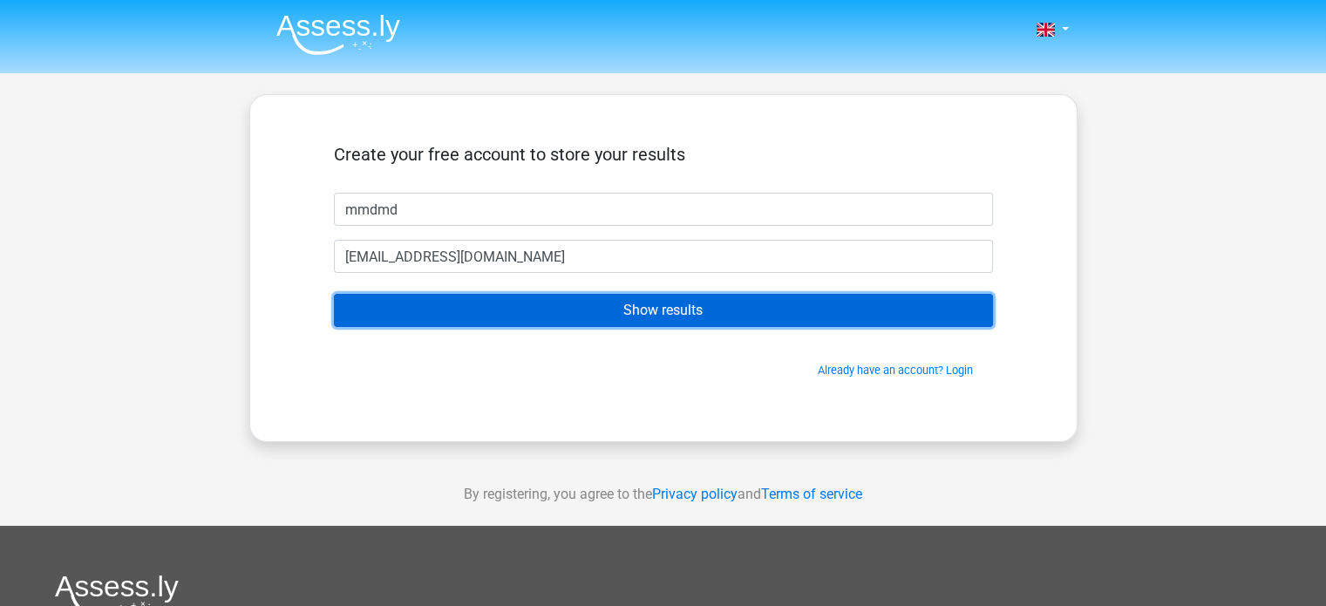
click at [520, 316] on input "Show results" at bounding box center [663, 310] width 659 height 33
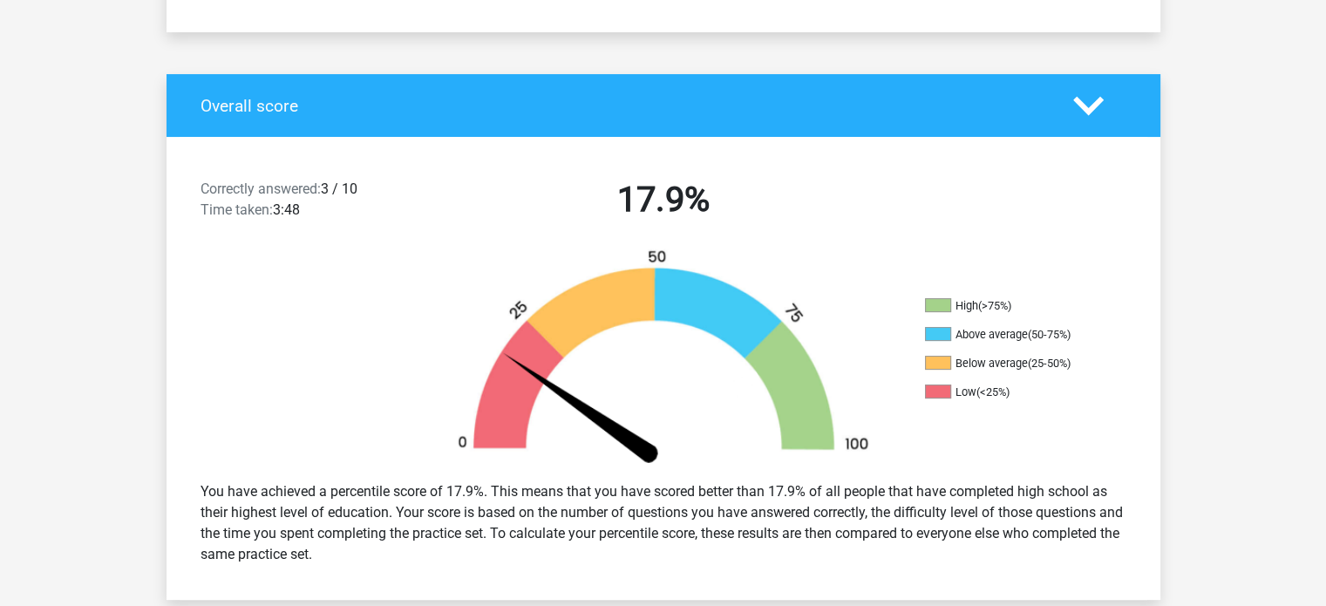
scroll to position [303, 0]
